Goal: Task Accomplishment & Management: Use online tool/utility

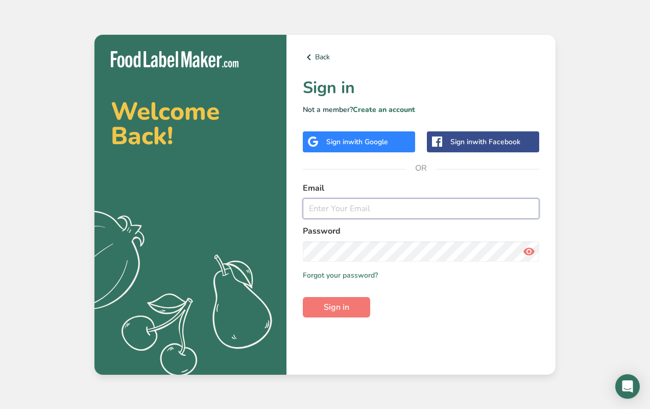
type input "[PERSON_NAME][EMAIL_ADDRESS][DOMAIN_NAME]"
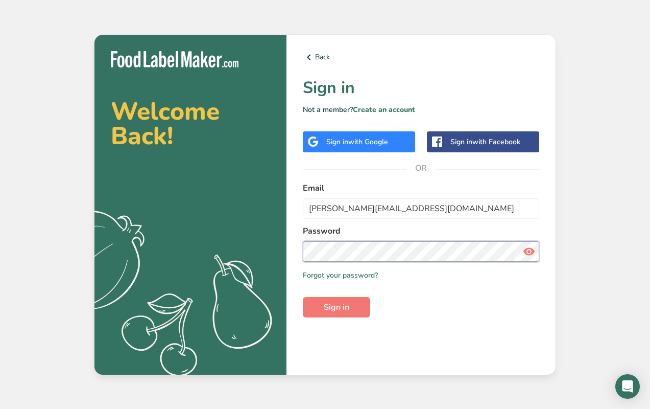
click at [337, 306] on button "Sign in" at bounding box center [336, 307] width 67 height 20
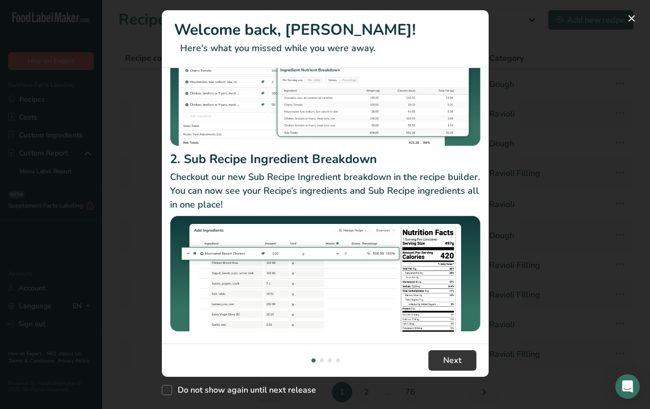
scroll to position [126, 0]
click at [441, 363] on button "Next" at bounding box center [452, 360] width 48 height 20
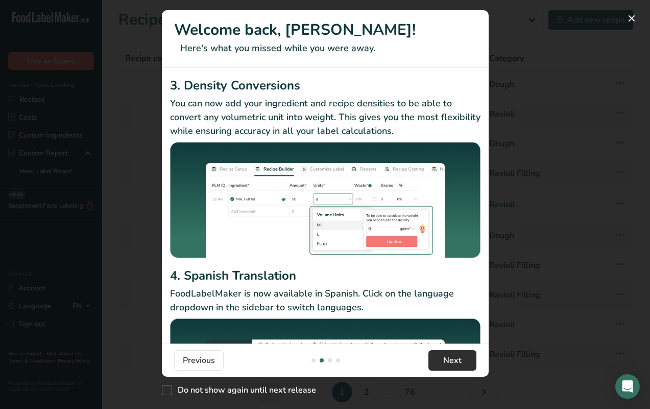
click at [441, 363] on button "Next" at bounding box center [452, 360] width 48 height 20
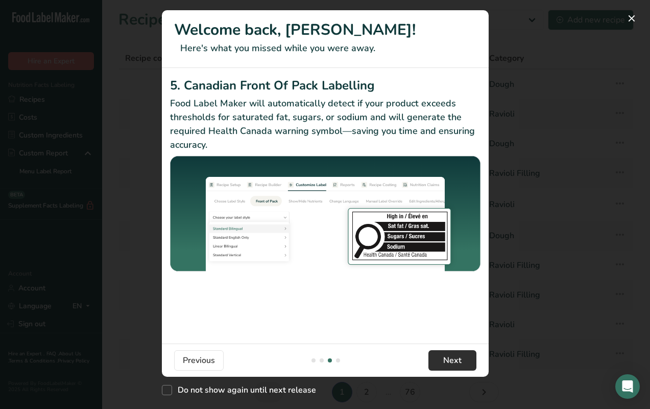
click at [441, 363] on button "Next" at bounding box center [452, 360] width 48 height 20
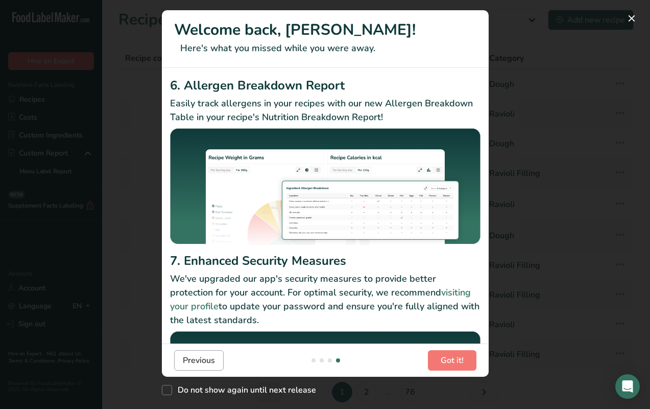
click at [208, 360] on span "Previous" at bounding box center [199, 360] width 32 height 12
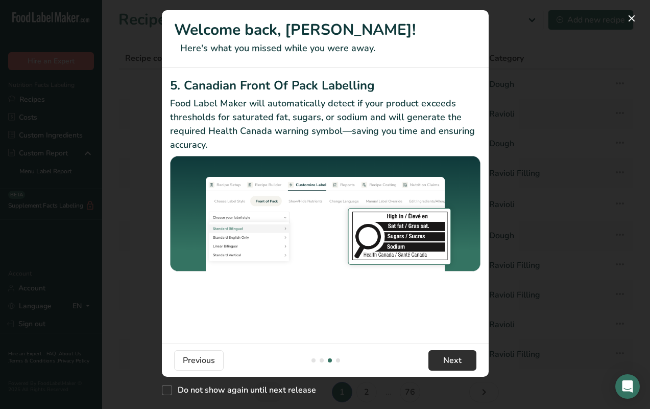
click at [450, 360] on span "Next" at bounding box center [452, 360] width 18 height 12
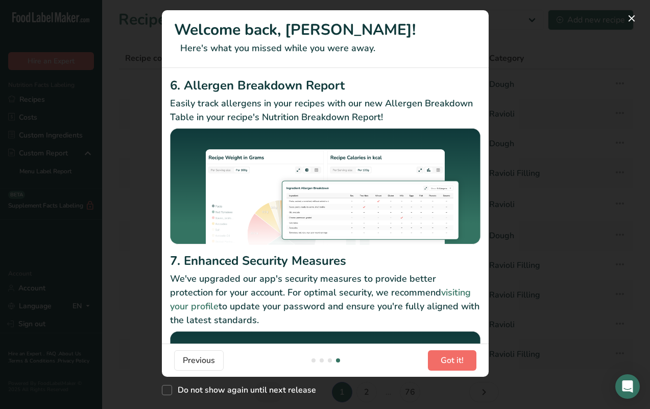
click at [450, 360] on span "Got it!" at bounding box center [452, 360] width 23 height 12
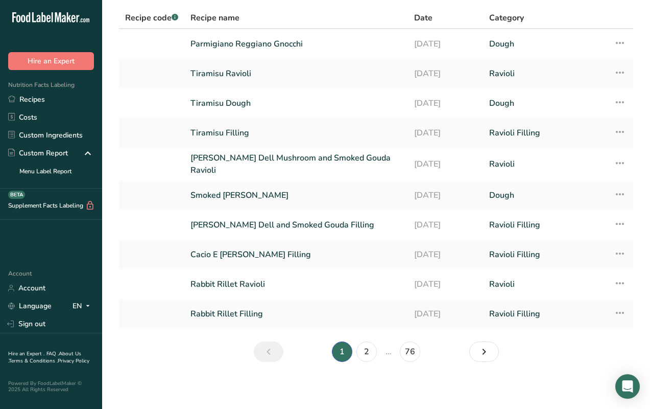
scroll to position [39, 0]
click at [475, 355] on link "Next page" at bounding box center [484, 352] width 30 height 20
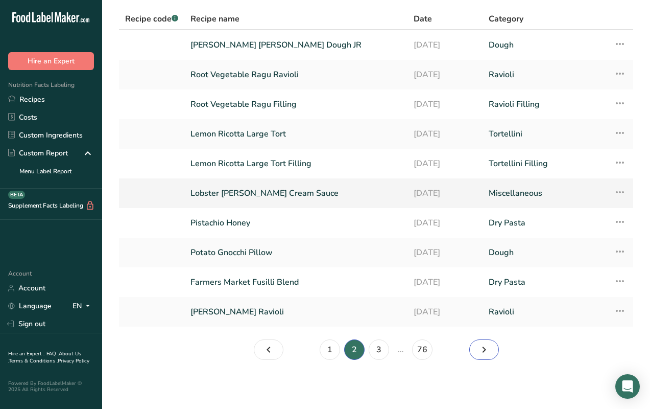
scroll to position [39, 0]
click at [475, 346] on link "Page 3." at bounding box center [484, 349] width 30 height 20
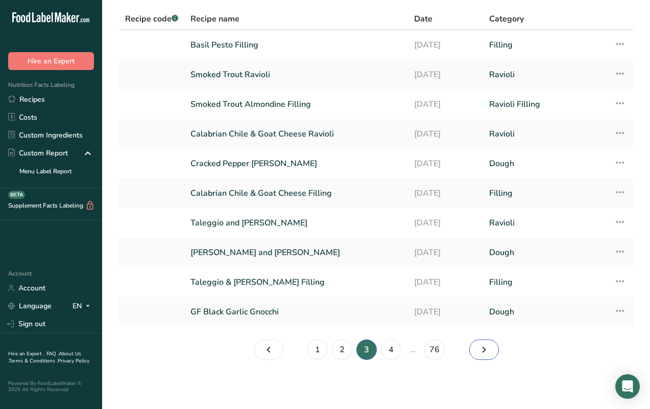
scroll to position [39, 0]
click at [490, 353] on icon "Page 4." at bounding box center [484, 349] width 12 height 18
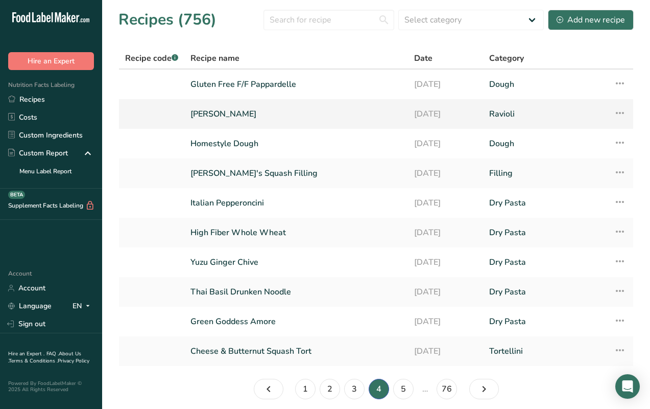
click at [233, 115] on link "[PERSON_NAME]" at bounding box center [295, 113] width 211 height 21
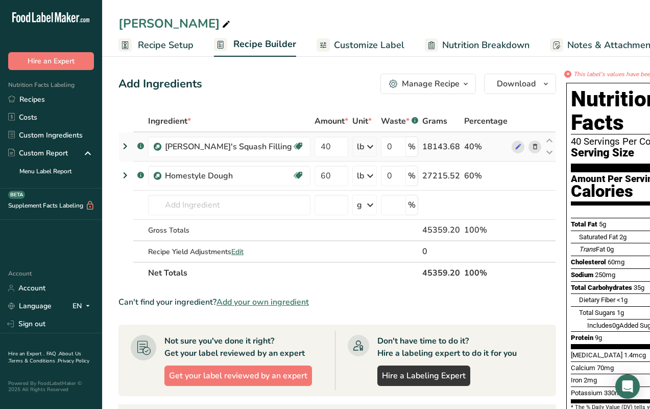
click at [125, 145] on icon at bounding box center [125, 146] width 12 height 18
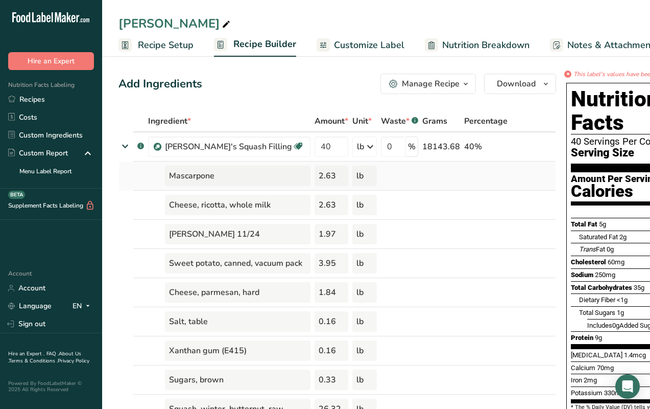
click at [315, 176] on div "2.63" at bounding box center [332, 175] width 34 height 20
click at [124, 142] on icon at bounding box center [125, 146] width 18 height 12
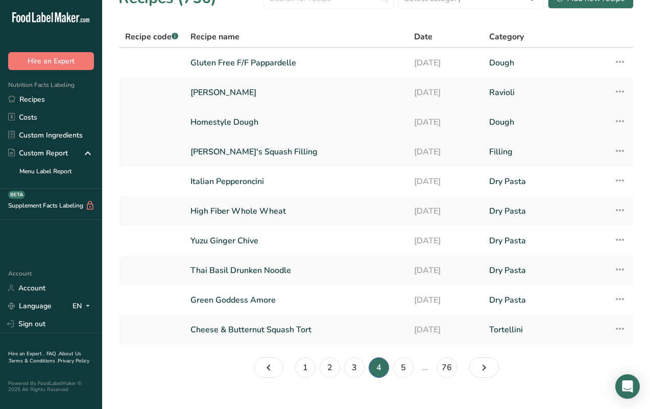
scroll to position [22, 0]
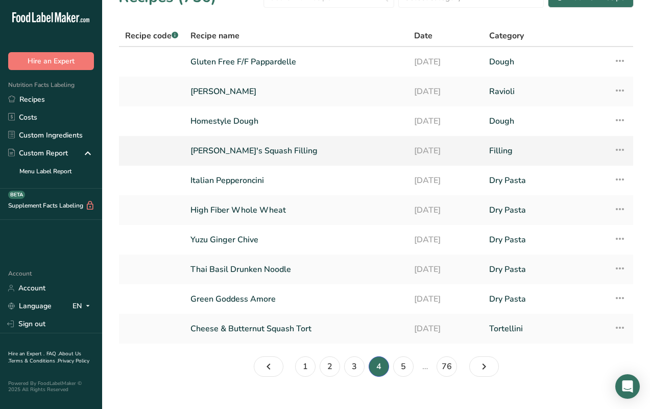
click at [232, 153] on link "[PERSON_NAME]'s Squash Filling" at bounding box center [295, 150] width 211 height 21
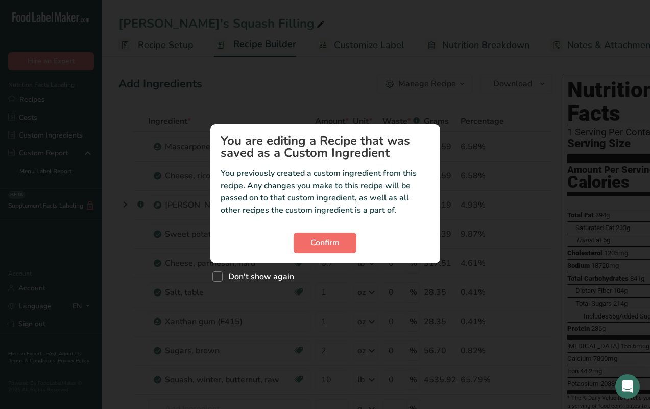
click at [327, 243] on span "Confirm" at bounding box center [324, 242] width 29 height 12
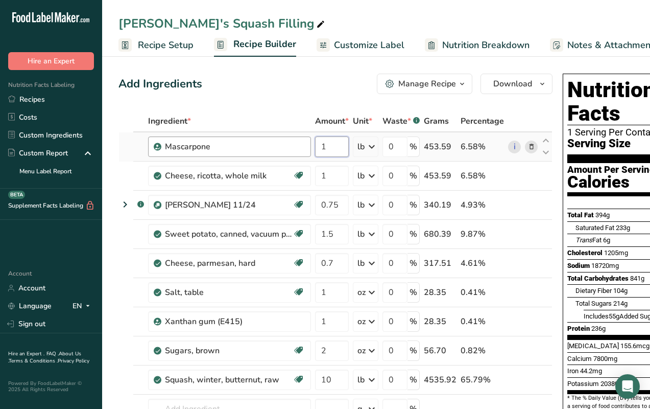
drag, startPoint x: 338, startPoint y: 147, endPoint x: 297, endPoint y: 147, distance: 40.9
click at [297, 147] on tr "Mascarpone 1 lb Weight Units g kg mg See more Volume Units l Volume units requi…" at bounding box center [335, 146] width 433 height 29
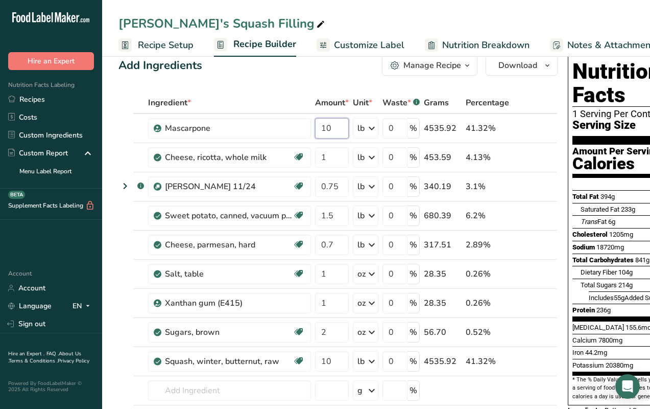
scroll to position [20, 0]
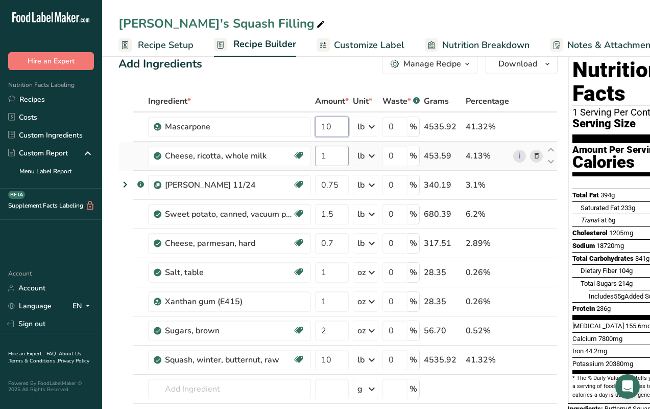
type input "10"
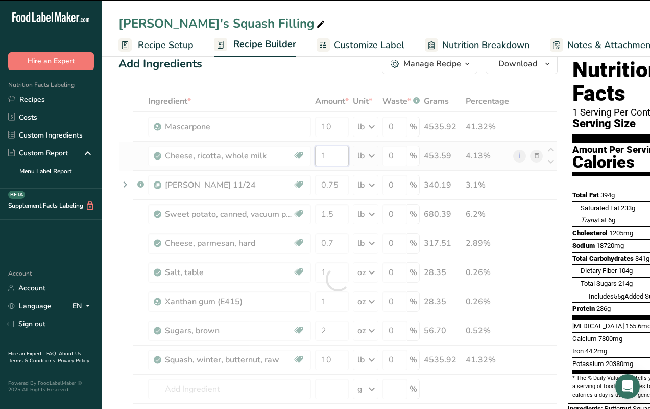
click at [308, 155] on div "Ingredient * Amount * Unit * Waste * .a-a{fill:#347362;}.b-a{fill:#fff;} Grams …" at bounding box center [337, 278] width 439 height 377
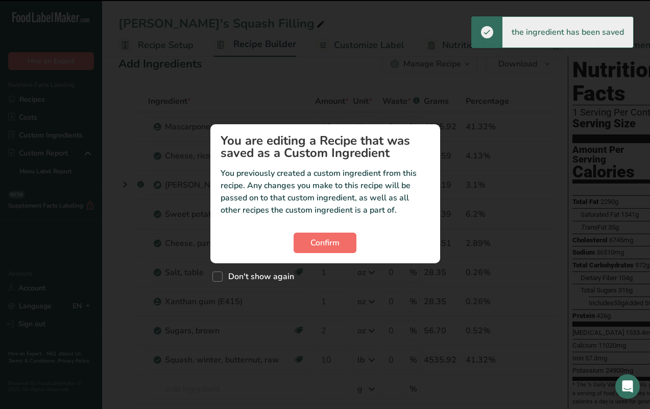
click at [339, 248] on span "Confirm" at bounding box center [324, 242] width 29 height 12
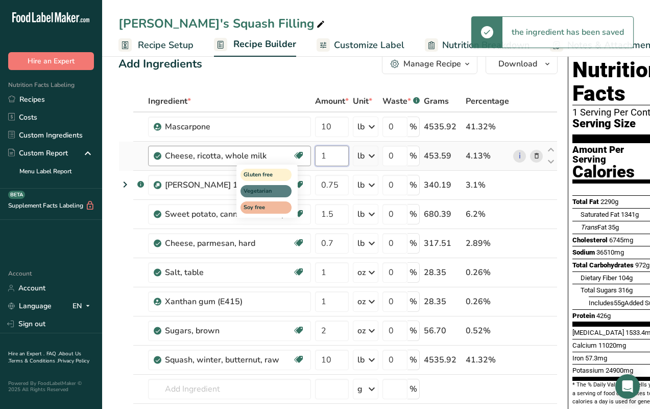
drag, startPoint x: 338, startPoint y: 150, endPoint x: 297, endPoint y: 151, distance: 40.4
click at [297, 151] on tr "Cheese, ricotta, whole milk Gluten free Vegetarian Soy free 1 lb Portions 0.5 c…" at bounding box center [338, 155] width 438 height 29
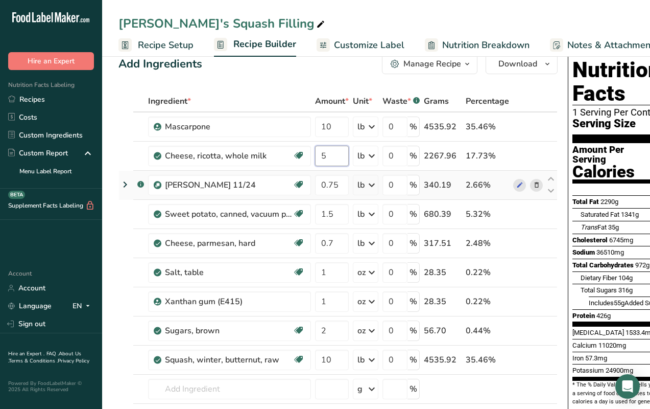
scroll to position [0, 0]
type input "5"
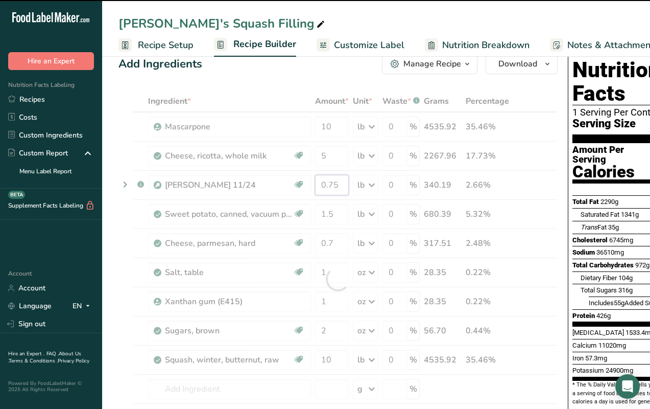
drag, startPoint x: 340, startPoint y: 183, endPoint x: 305, endPoint y: 184, distance: 34.7
click at [305, 184] on div "Ingredient * Amount * Unit * Waste * .a-a{fill:#347362;}.b-a{fill:#fff;} Grams …" at bounding box center [337, 278] width 439 height 377
